Goal: Find contact information: Find contact information

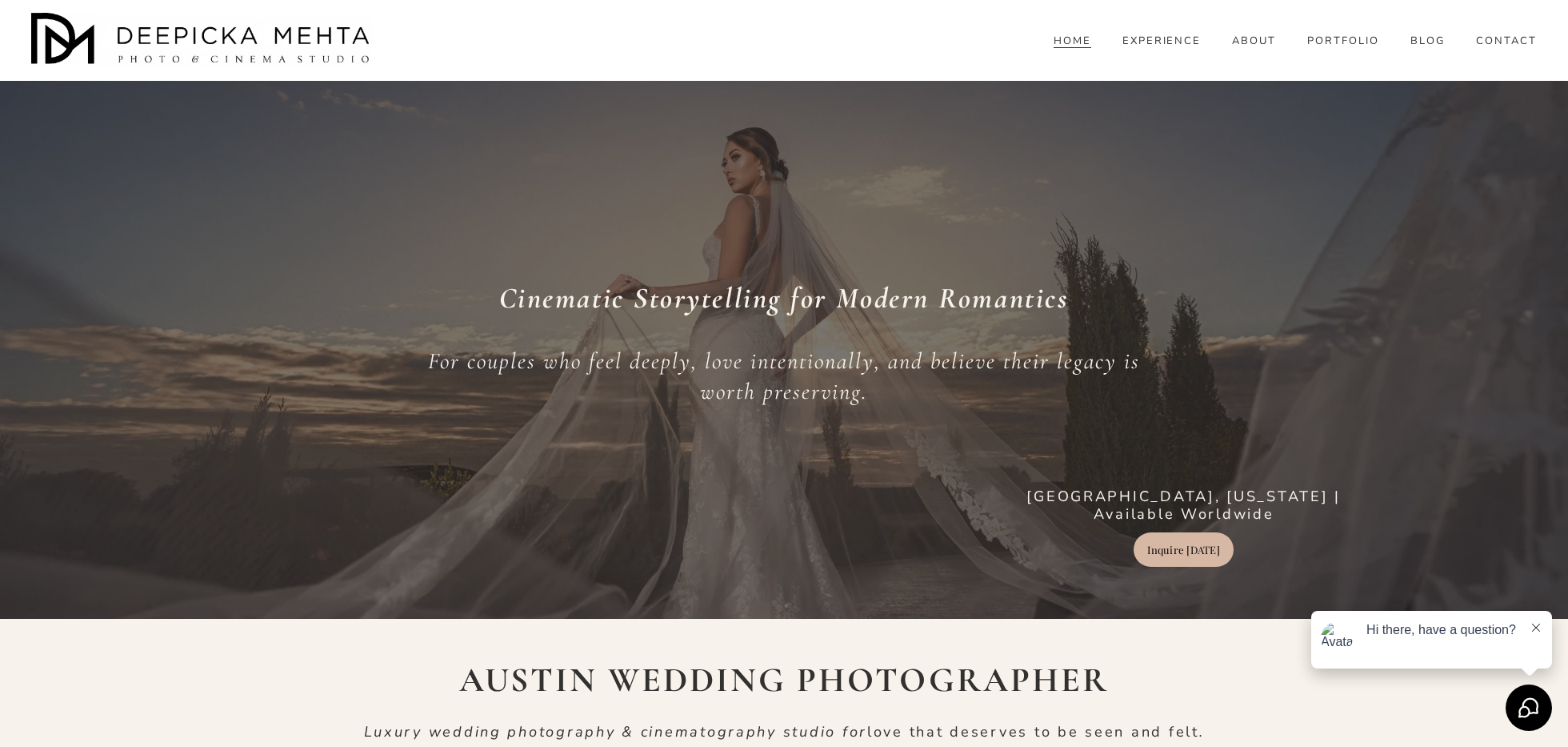
click at [1486, 49] on link "CONTACT" at bounding box center [1507, 41] width 61 height 15
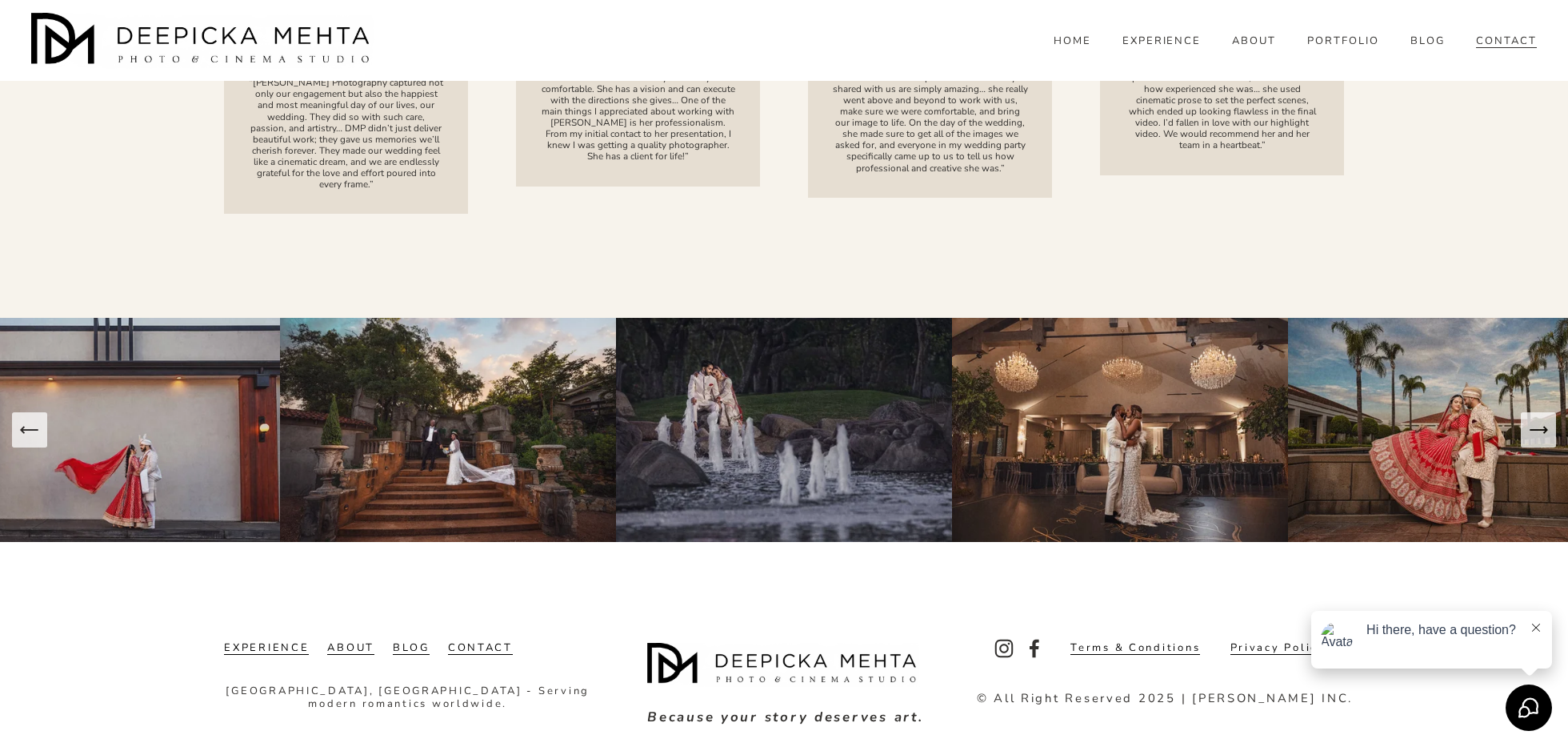
scroll to position [2143, 0]
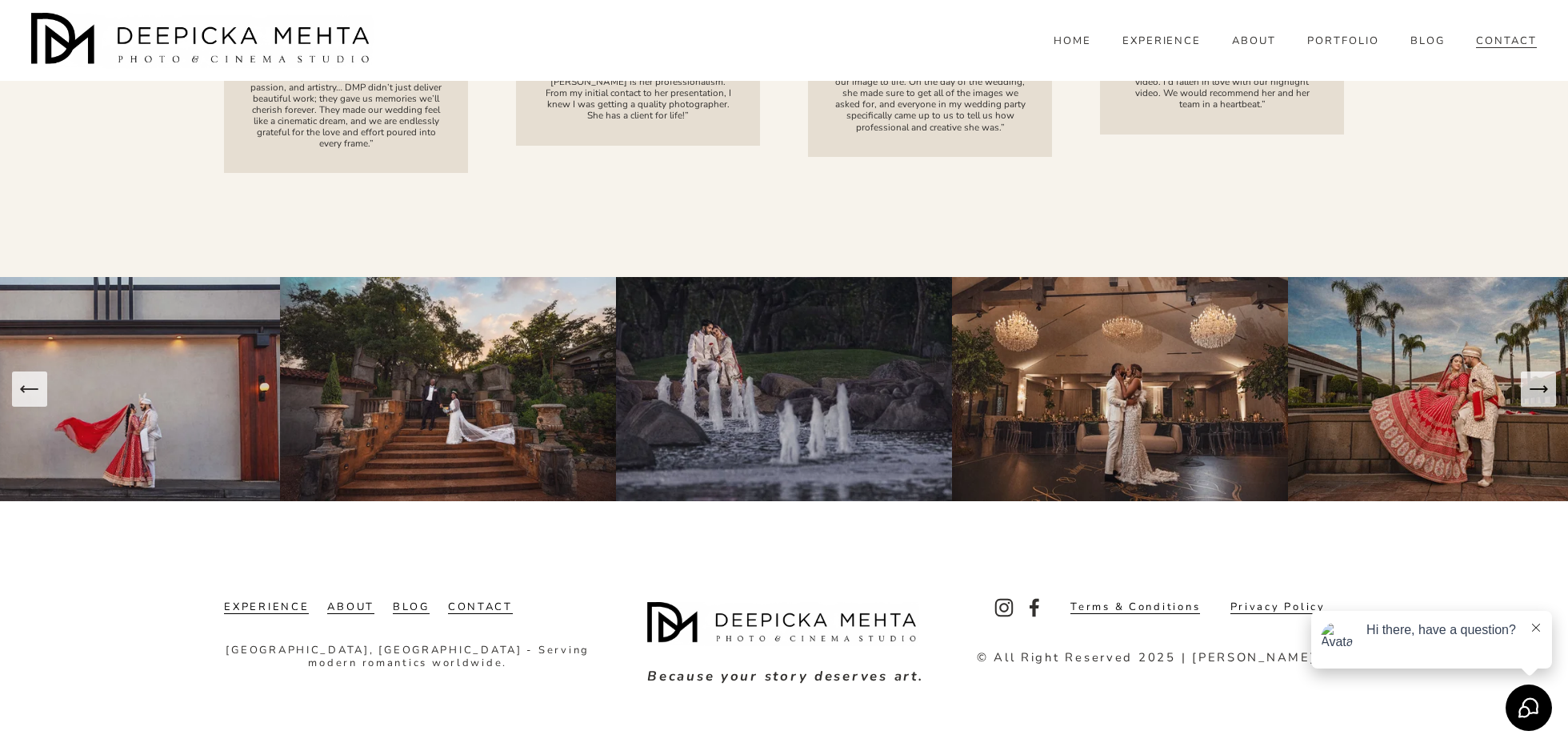
click at [1532, 624] on icon at bounding box center [1536, 627] width 8 height 8
drag, startPoint x: 1337, startPoint y: 657, endPoint x: 1316, endPoint y: 658, distance: 21.0
click at [1316, 658] on p "© All Right Reserved 2025 | [PERSON_NAME] INC." at bounding box center [1164, 658] width 376 height 12
click at [1340, 656] on p "© All Right Reserved 2025 | [PERSON_NAME] INC." at bounding box center [1164, 658] width 376 height 12
